Goal: Task Accomplishment & Management: Complete application form

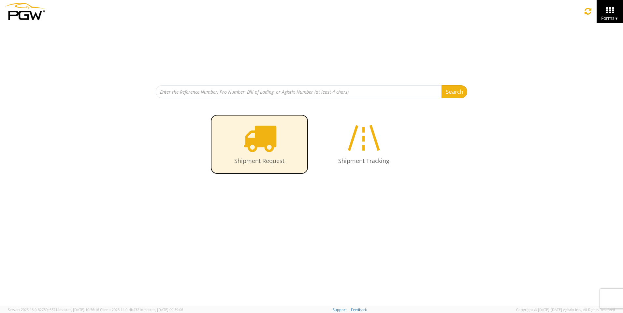
click at [268, 143] on icon at bounding box center [260, 138] width 34 height 34
click at [260, 147] on icon at bounding box center [260, 138] width 34 height 34
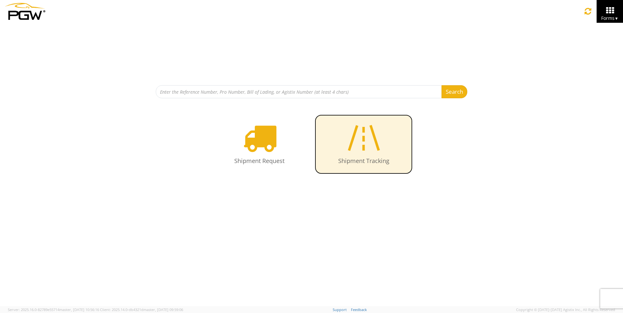
click at [365, 144] on icon at bounding box center [364, 138] width 38 height 34
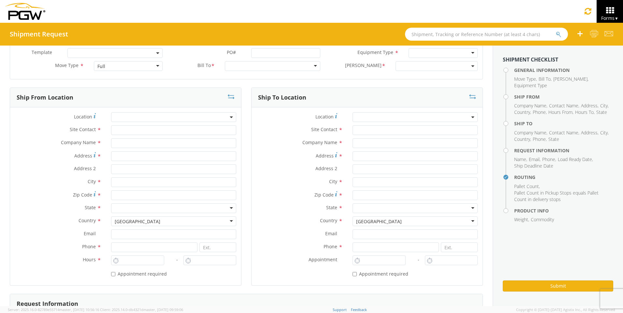
scroll to position [33, 0]
click at [231, 119] on span at bounding box center [231, 117] width 1 height 10
click at [472, 115] on span at bounding box center [472, 117] width 1 height 10
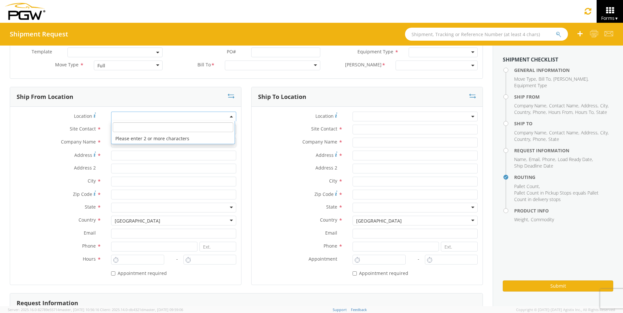
click at [232, 118] on span at bounding box center [173, 117] width 125 height 10
click at [231, 116] on span at bounding box center [231, 117] width 1 height 10
click at [227, 131] on input "text" at bounding box center [173, 130] width 125 height 10
click at [216, 143] on input "text" at bounding box center [173, 143] width 125 height 10
click at [202, 156] on input "Address *" at bounding box center [173, 156] width 125 height 10
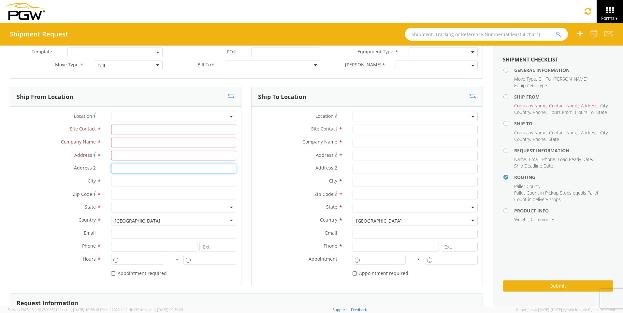
click at [204, 170] on input "Address 2 *" at bounding box center [173, 169] width 125 height 10
click at [206, 184] on input "text" at bounding box center [173, 182] width 125 height 10
click at [209, 194] on input "Zip Code *" at bounding box center [173, 195] width 125 height 10
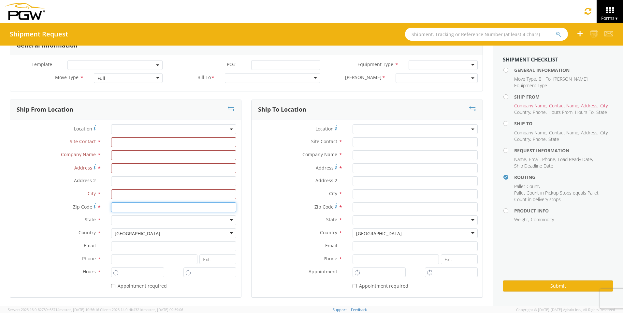
scroll to position [0, 0]
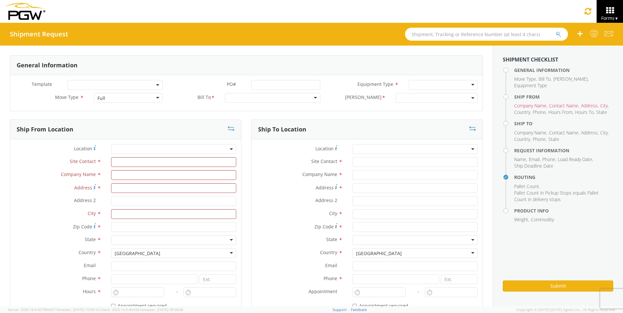
click at [157, 98] on div "Full" at bounding box center [128, 98] width 69 height 10
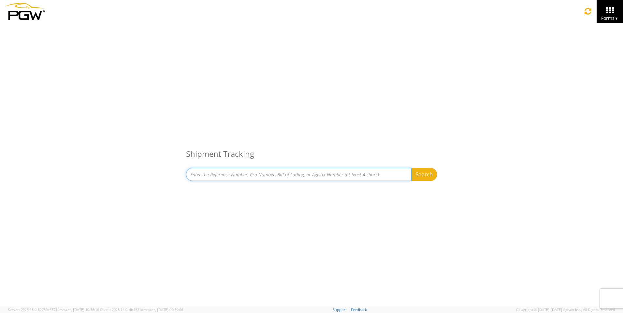
click at [290, 174] on input at bounding box center [298, 174] width 225 height 13
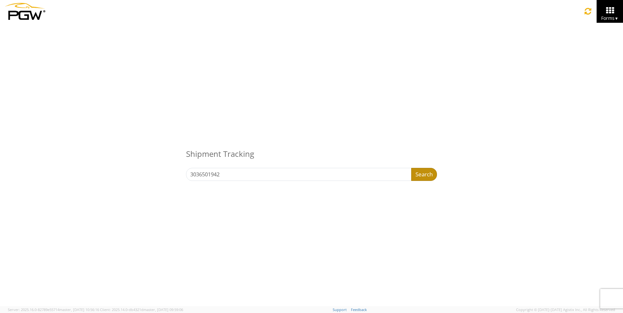
click at [423, 172] on button "Search" at bounding box center [424, 174] width 26 height 13
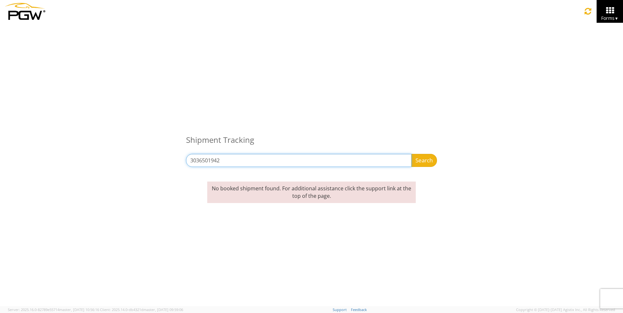
click at [242, 160] on input "3036501942" at bounding box center [298, 160] width 225 height 13
type input "3"
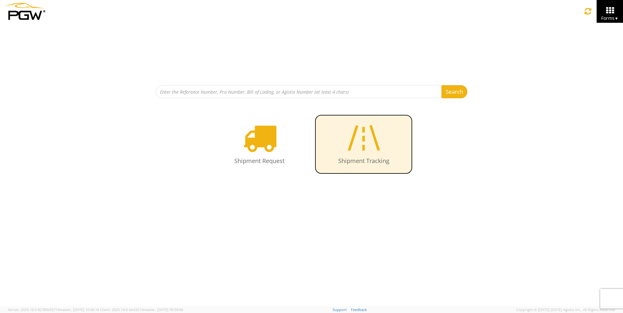
click at [359, 137] on icon at bounding box center [364, 138] width 38 height 34
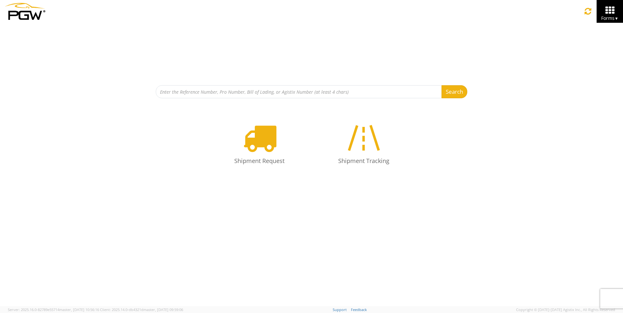
click at [613, 15] on span "Forms ▼" at bounding box center [609, 18] width 17 height 6
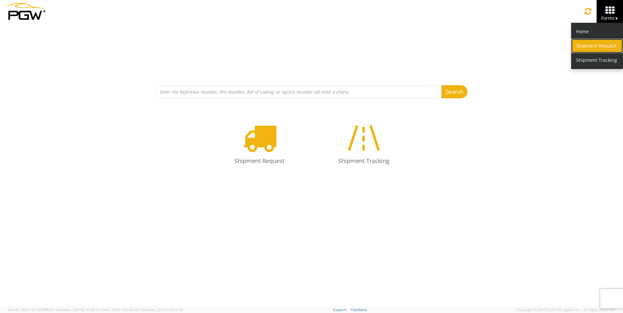
click at [599, 45] on link "Shipment Request" at bounding box center [597, 46] width 52 height 14
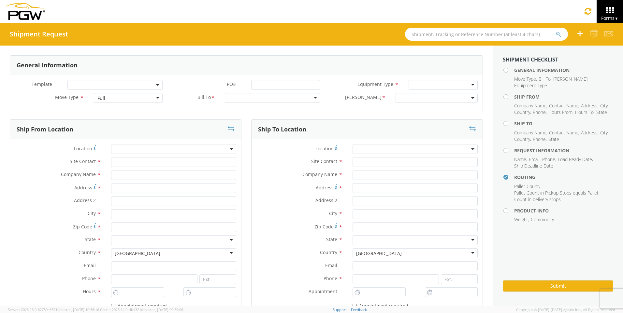
type input "`"
